Goal: Obtain resource: Download file/media

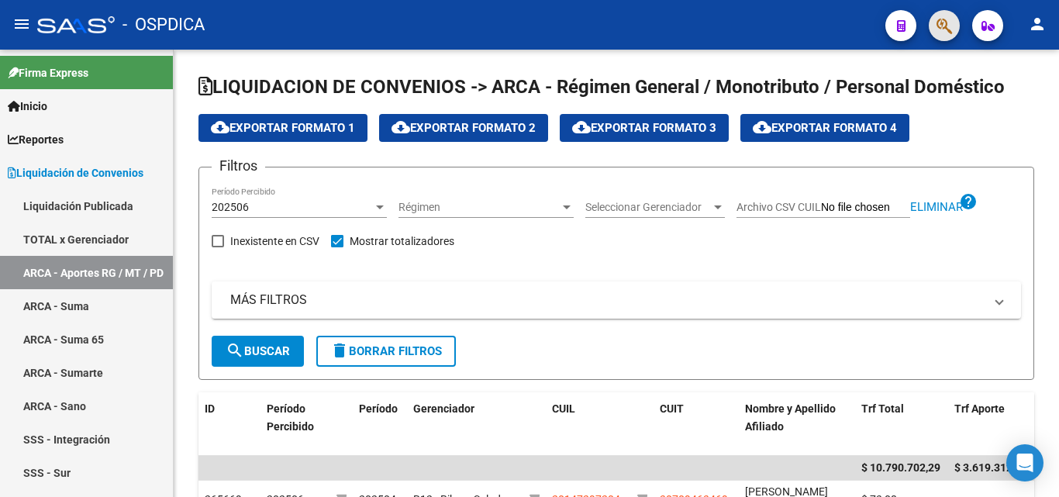
click at [946, 15] on span "button" at bounding box center [944, 26] width 16 height 32
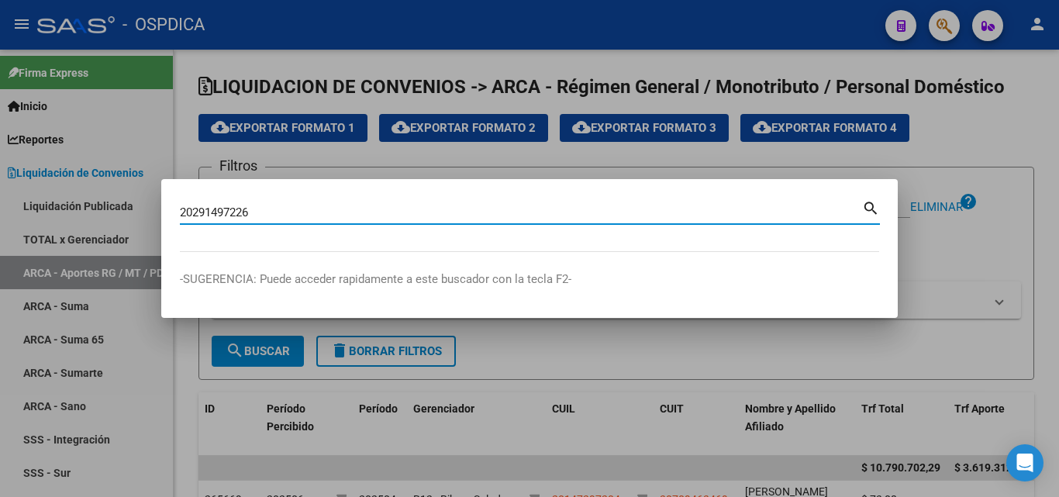
type input "20291497226"
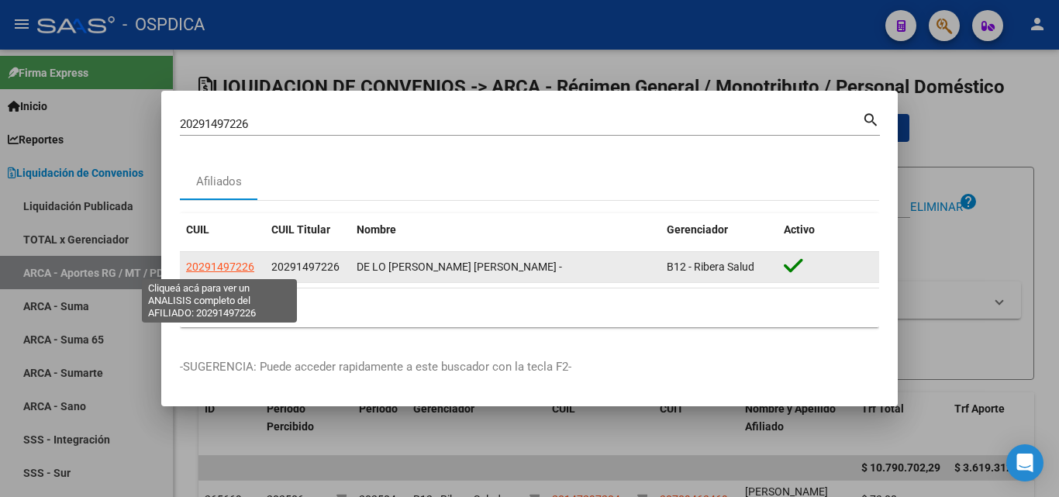
click at [226, 264] on span "20291497226" at bounding box center [220, 266] width 68 height 12
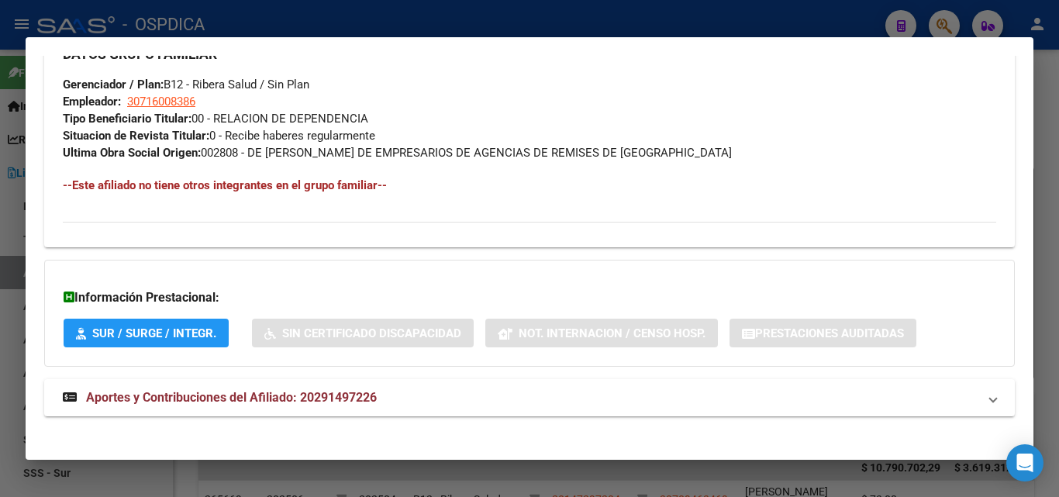
scroll to position [777, 0]
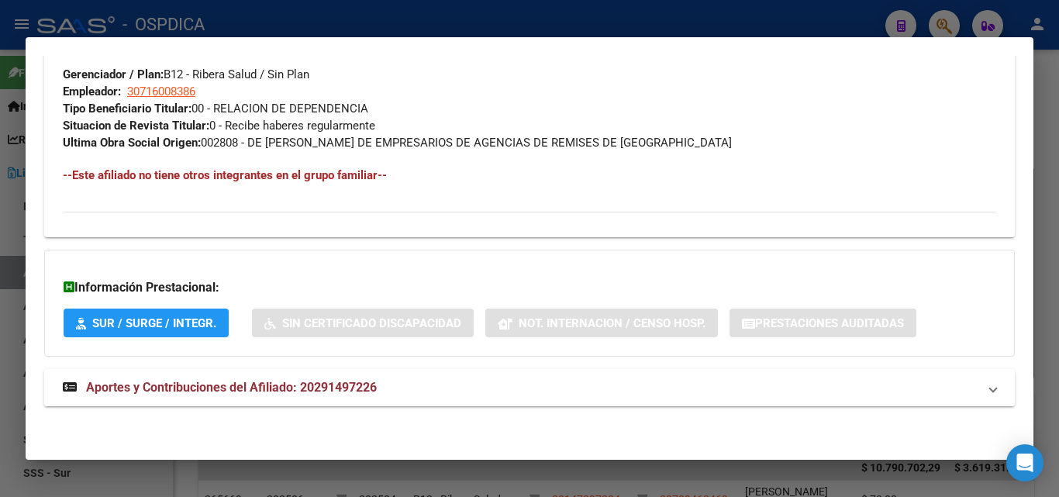
click at [253, 388] on span "Aportes y Contribuciones del Afiliado: 20291497226" at bounding box center [231, 387] width 291 height 15
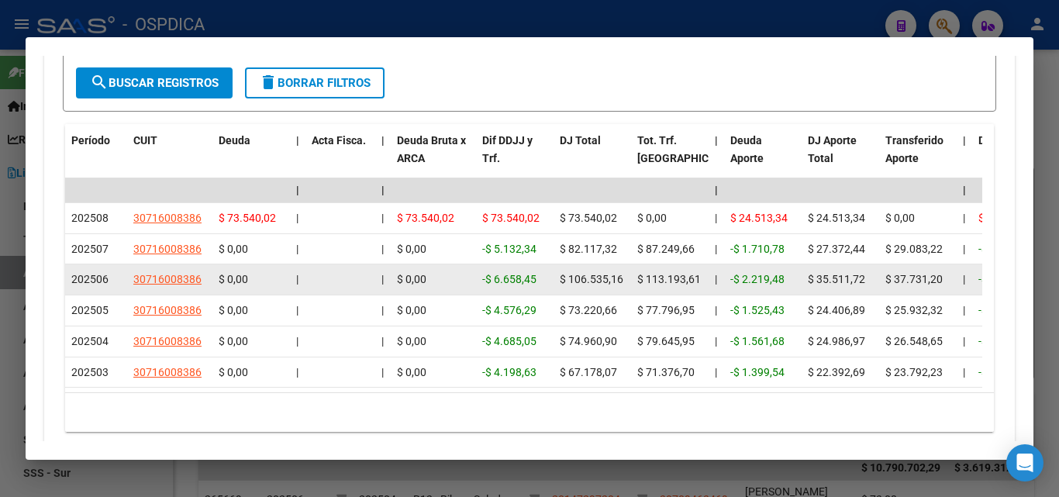
scroll to position [1339, 0]
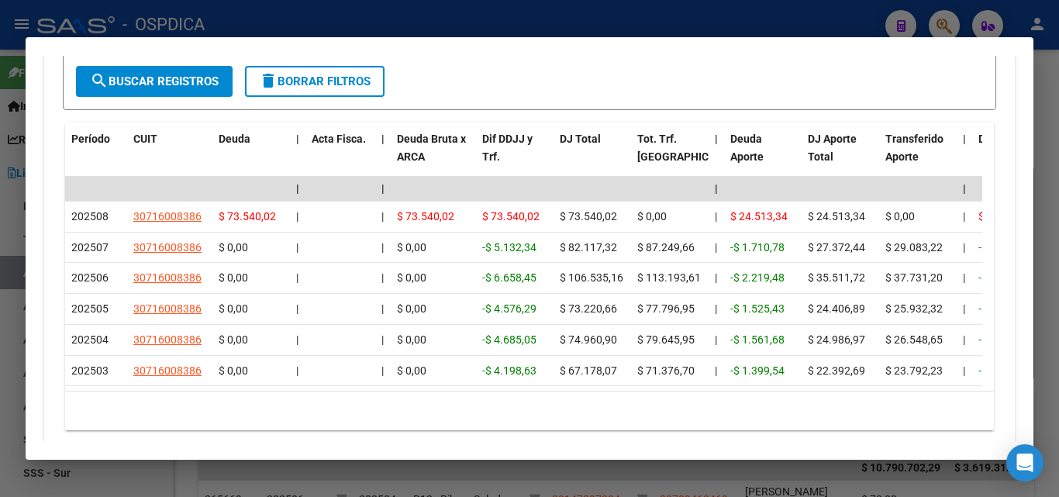
click at [784, 19] on div at bounding box center [529, 248] width 1059 height 497
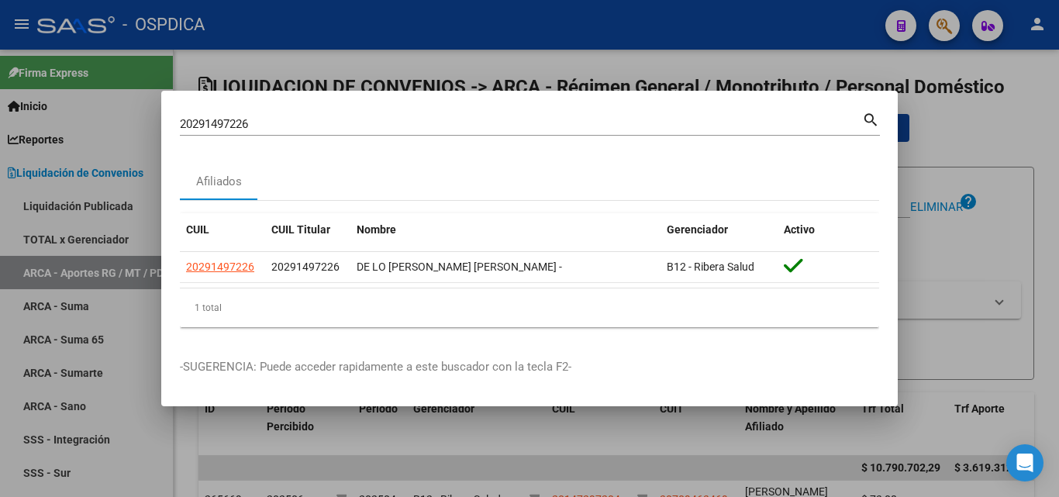
click at [729, 57] on div at bounding box center [529, 248] width 1059 height 497
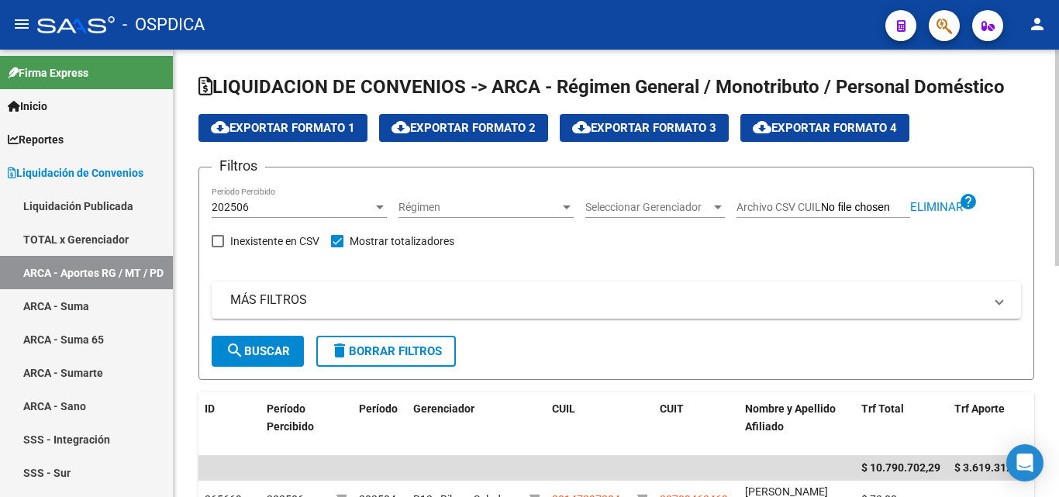
click at [922, 205] on span "Eliminar" at bounding box center [936, 207] width 53 height 14
click at [835, 206] on input "Archivo CSV CUIL" at bounding box center [865, 208] width 89 height 14
type input "C:\fakepath\VENTAS ABRIL 25.csv"
click at [258, 351] on span "search Buscar" at bounding box center [258, 351] width 64 height 14
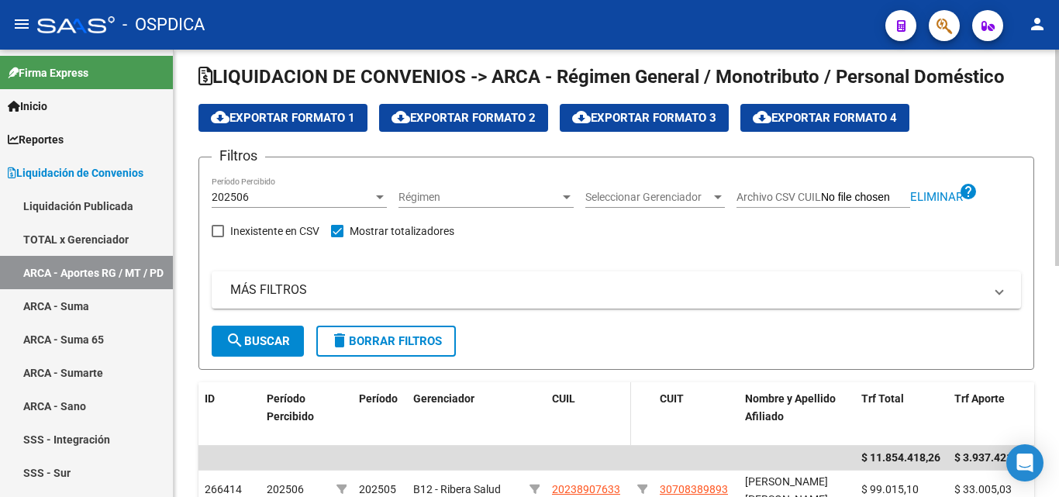
scroll to position [0, 0]
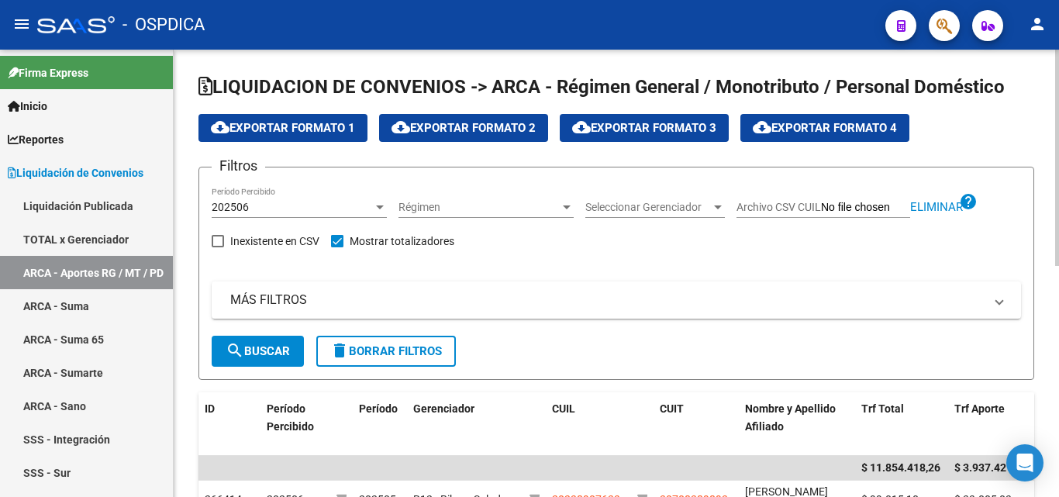
click at [384, 202] on div at bounding box center [380, 207] width 14 height 12
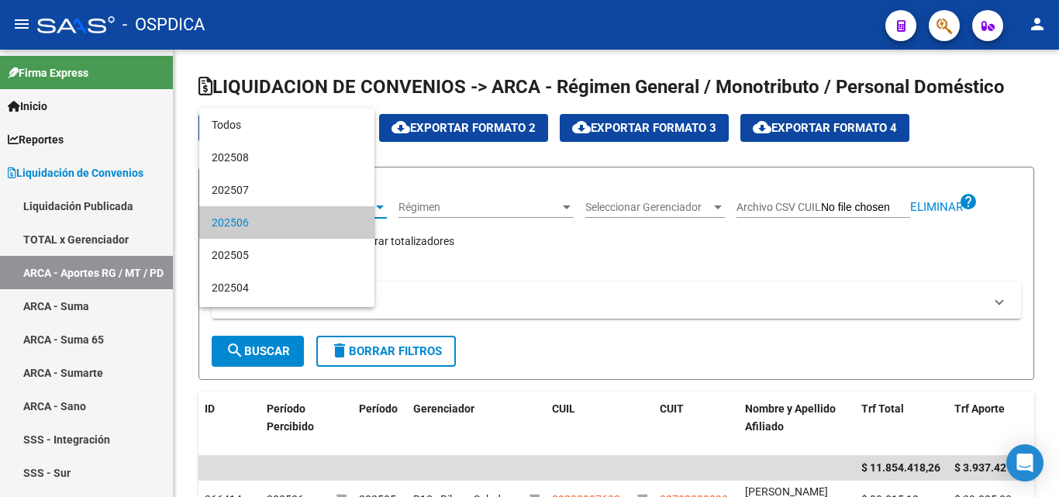
scroll to position [15, 0]
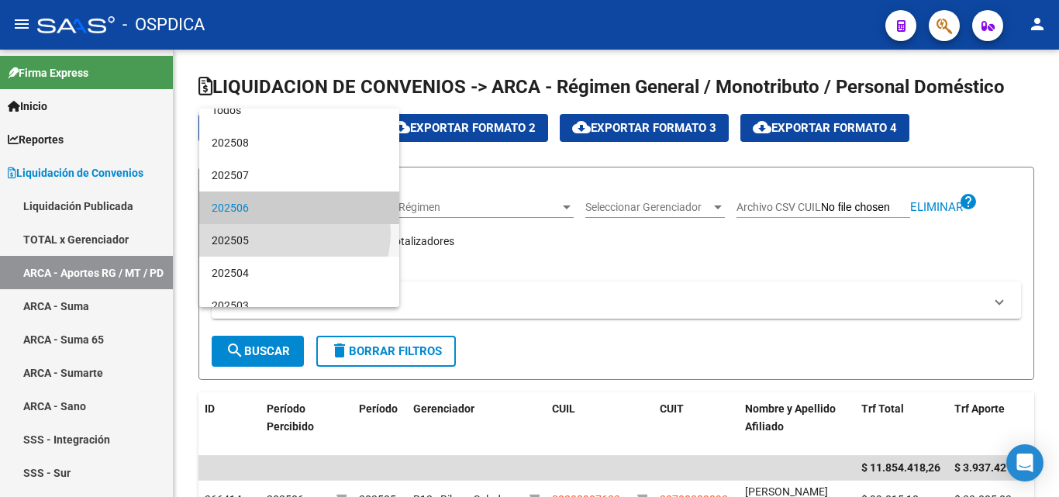
click at [289, 233] on span "202505" at bounding box center [299, 240] width 175 height 33
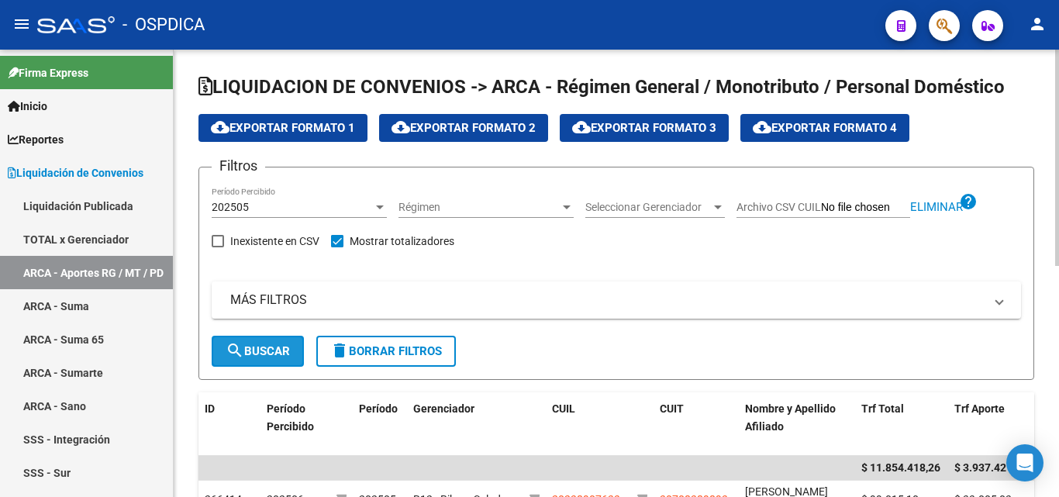
click at [267, 341] on button "search Buscar" at bounding box center [258, 351] width 92 height 31
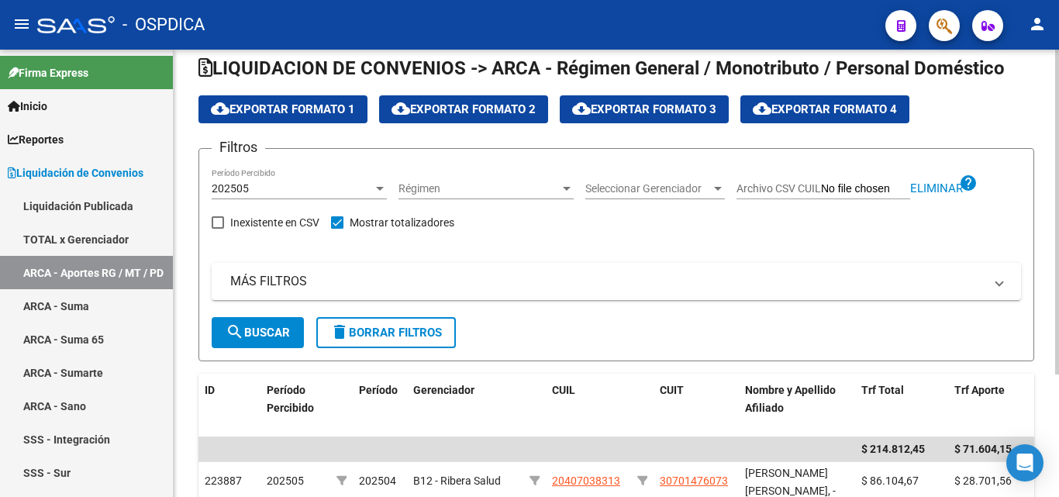
scroll to position [0, 0]
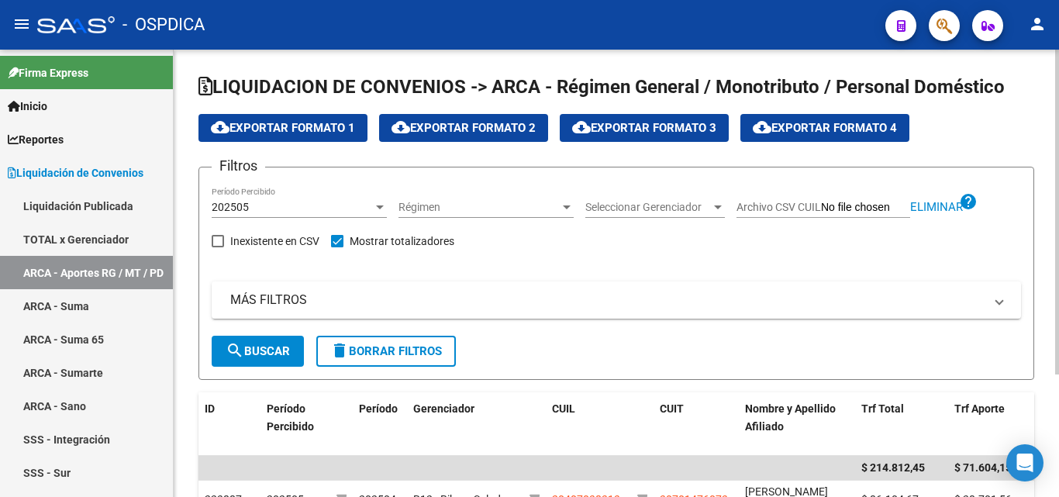
click at [301, 125] on span "cloud_download Exportar Formato 1" at bounding box center [283, 128] width 144 height 14
click at [380, 203] on div at bounding box center [380, 207] width 14 height 12
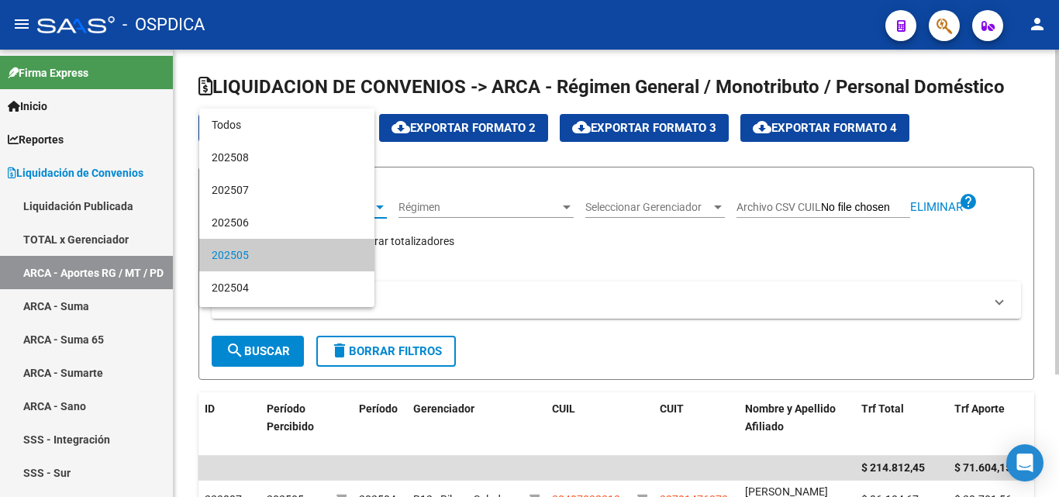
scroll to position [47, 0]
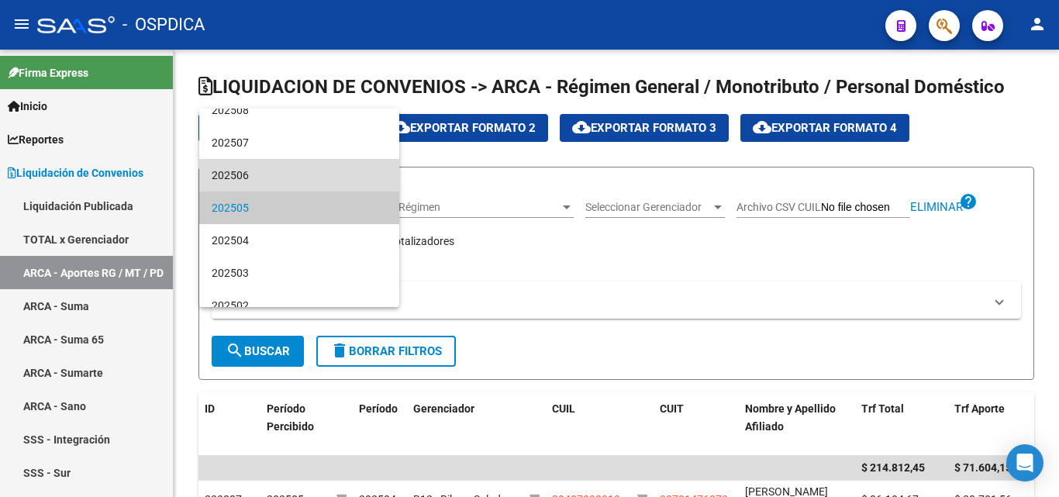
click at [321, 167] on span "202506" at bounding box center [299, 175] width 175 height 33
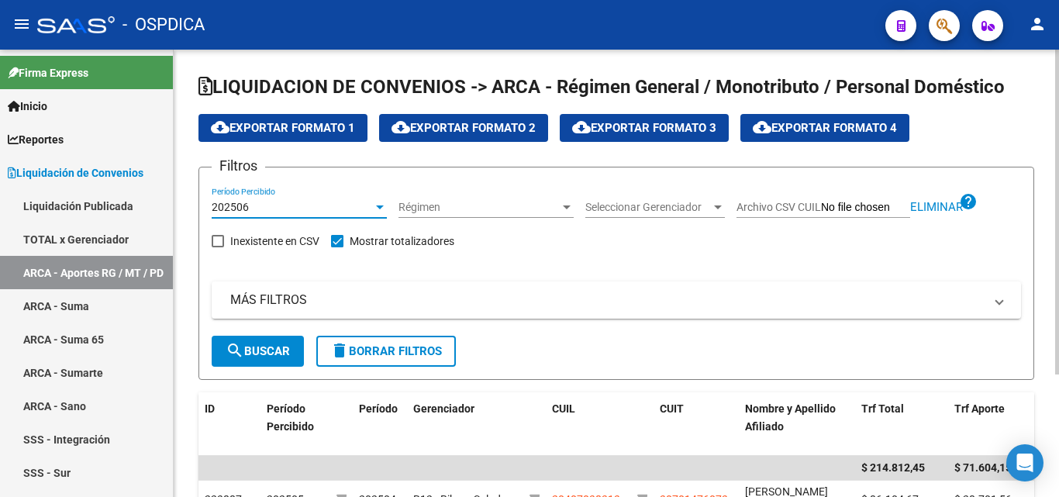
click at [281, 346] on span "search Buscar" at bounding box center [258, 351] width 64 height 14
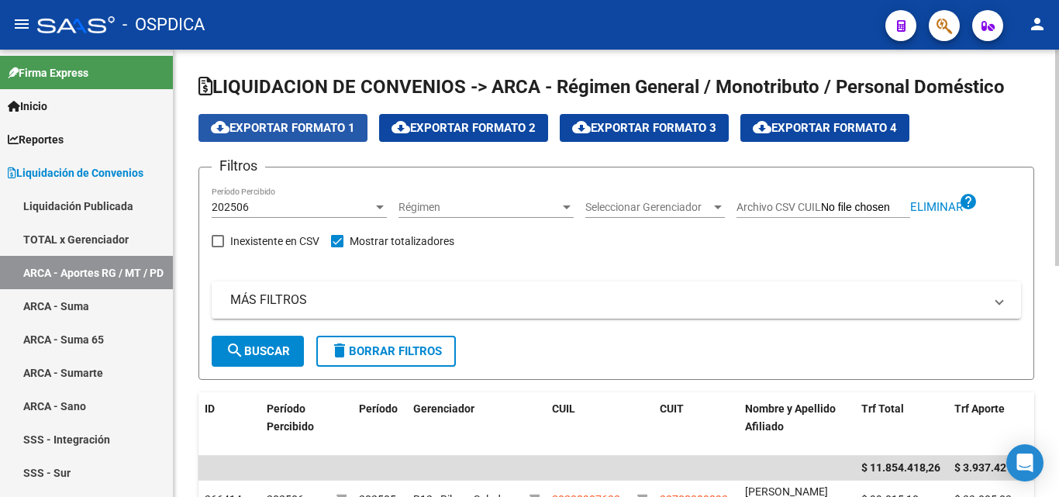
click at [301, 129] on span "cloud_download Exportar Formato 1" at bounding box center [283, 128] width 144 height 14
